Goal: Check status: Check status

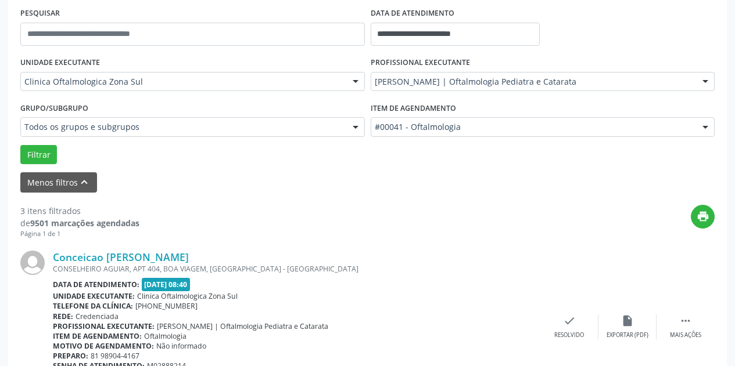
scroll to position [232, 0]
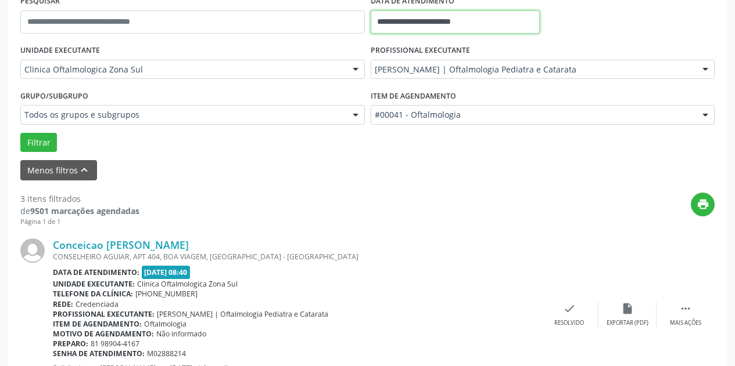
click at [509, 25] on input "**********" at bounding box center [454, 21] width 169 height 23
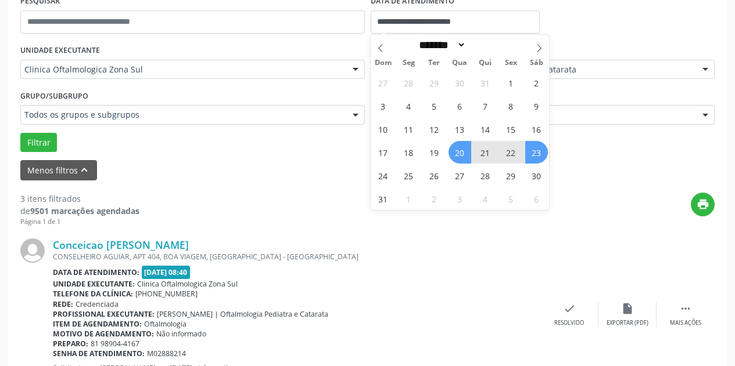
click at [455, 155] on span "20" at bounding box center [459, 152] width 23 height 23
type input "**********"
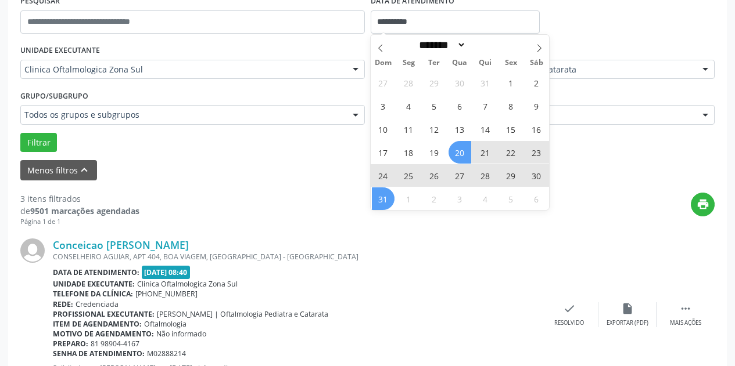
click at [376, 204] on span "31" at bounding box center [383, 199] width 23 height 23
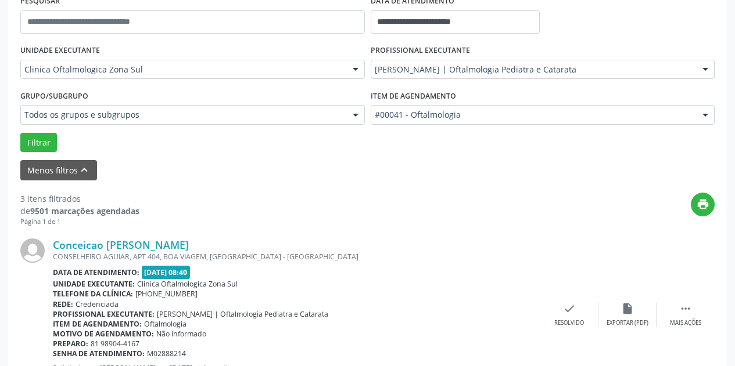
drag, startPoint x: 462, startPoint y: 220, endPoint x: 494, endPoint y: 121, distance: 103.8
click at [463, 216] on div "print" at bounding box center [426, 210] width 575 height 34
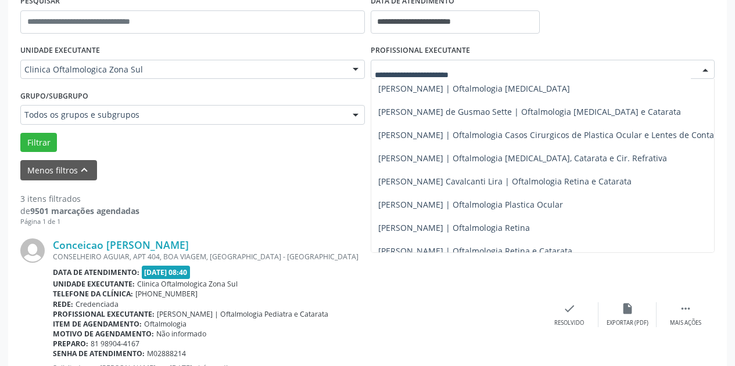
scroll to position [114, 0]
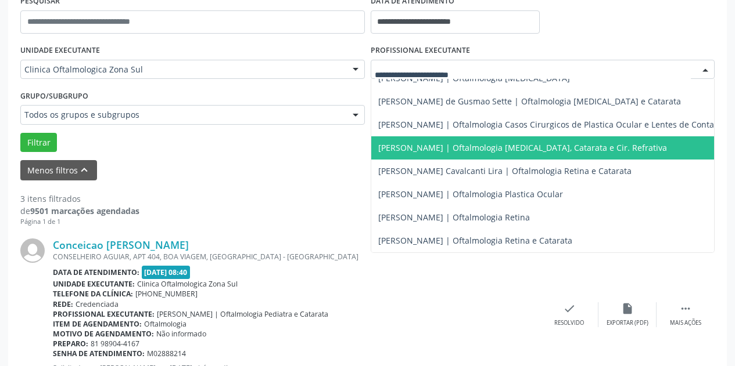
click at [577, 147] on span "[PERSON_NAME] | Oftalmologia [MEDICAL_DATA], Catarata e Cir. Refrativa" at bounding box center [549, 147] width 357 height 23
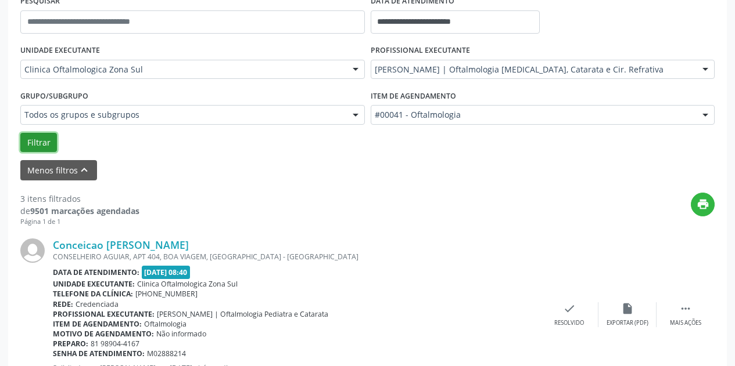
click at [36, 145] on button "Filtrar" at bounding box center [38, 143] width 37 height 20
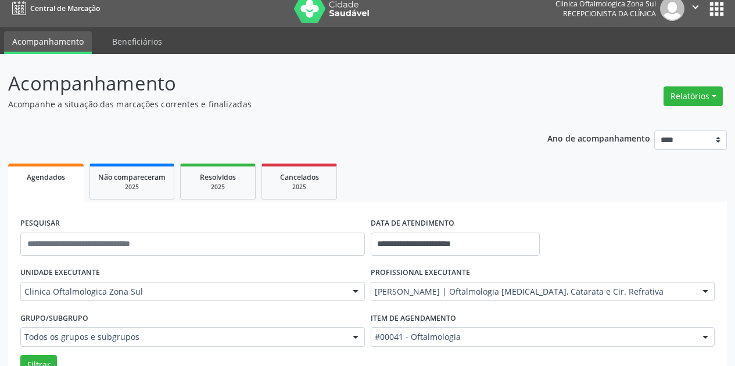
scroll to position [0, 0]
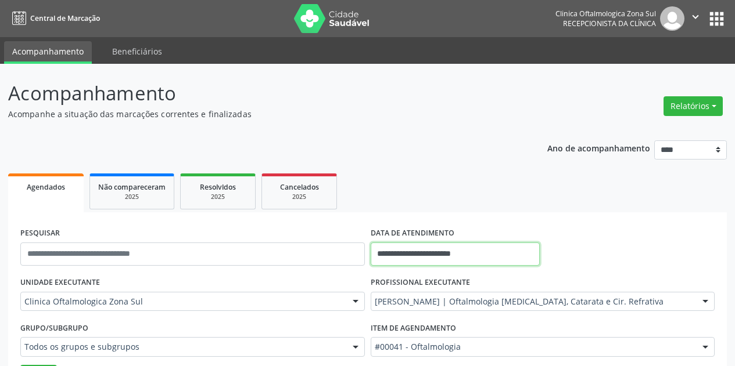
click at [496, 254] on input "**********" at bounding box center [454, 254] width 169 height 23
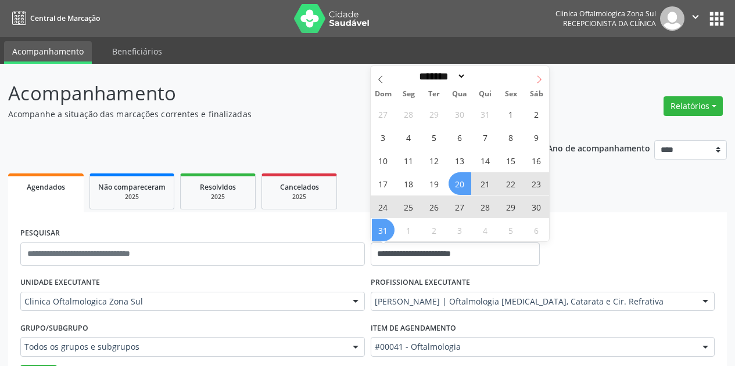
click at [534, 78] on span at bounding box center [539, 76] width 20 height 20
select select "*"
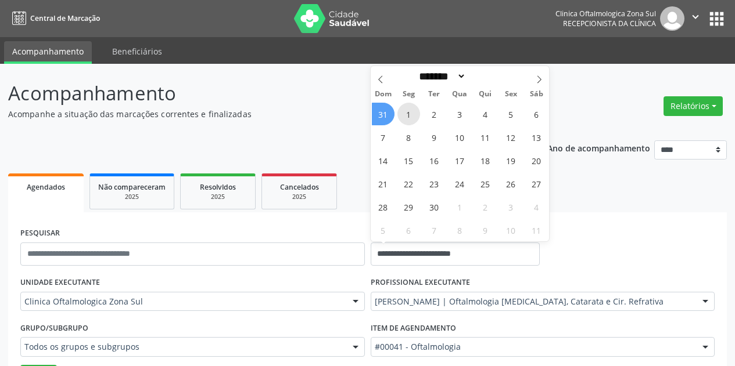
click at [406, 116] on span "1" at bounding box center [408, 114] width 23 height 23
type input "**********"
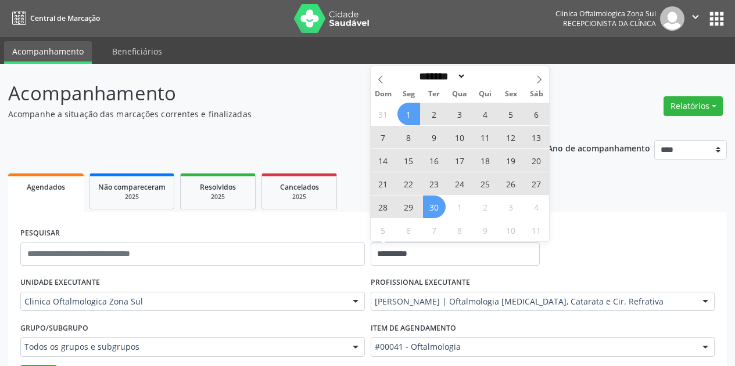
click at [436, 206] on span "30" at bounding box center [434, 207] width 23 height 23
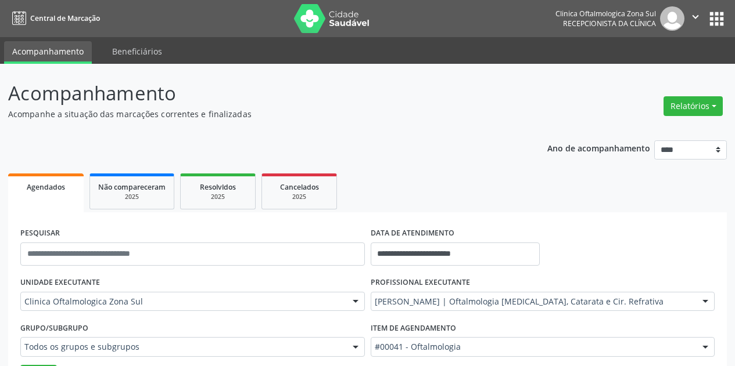
click at [617, 193] on ul "Agendados Não compareceram 2025 Resolvidos 2025 Cancelados 2025" at bounding box center [367, 192] width 718 height 42
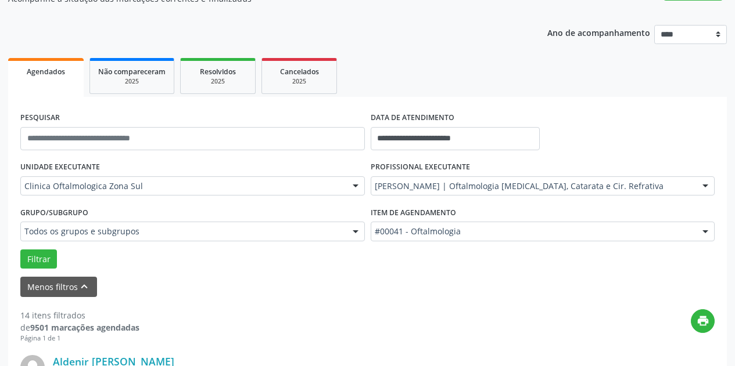
scroll to position [116, 0]
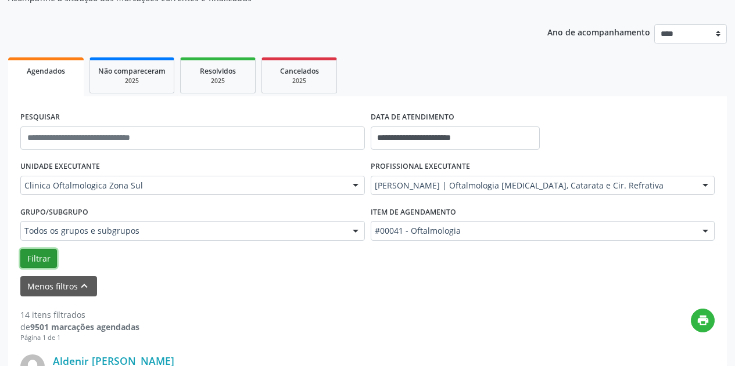
click at [48, 260] on button "Filtrar" at bounding box center [38, 259] width 37 height 20
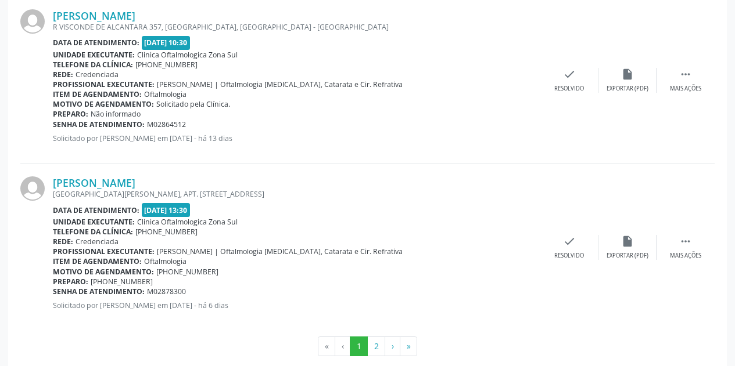
scroll to position [2657, 0]
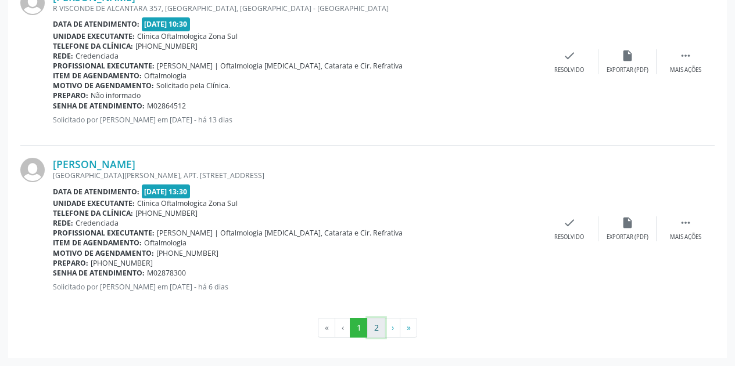
click at [375, 332] on button "2" at bounding box center [376, 328] width 18 height 20
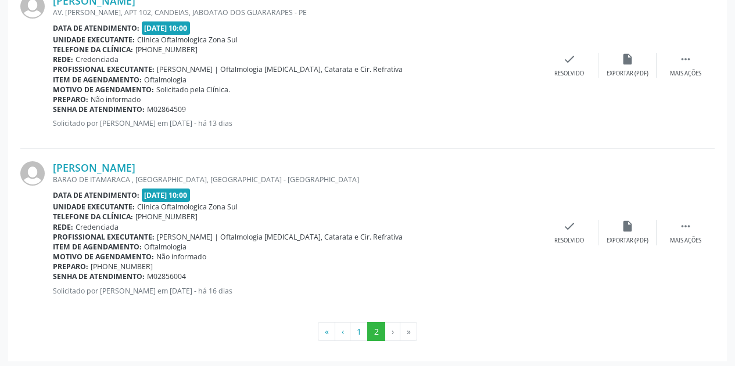
scroll to position [983, 0]
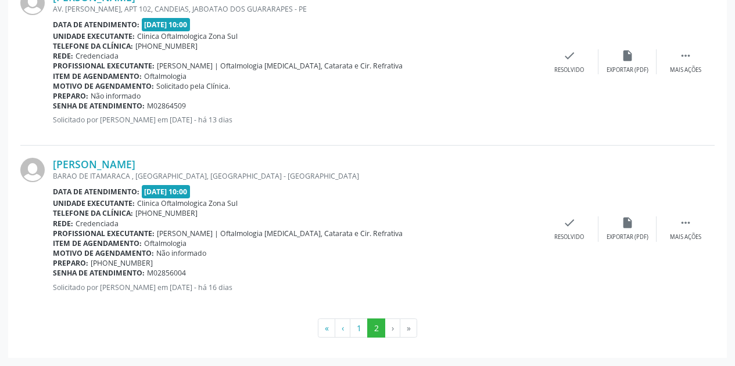
click at [389, 329] on li "›" at bounding box center [392, 329] width 15 height 20
click at [390, 329] on li "›" at bounding box center [392, 329] width 15 height 20
